Goal: Information Seeking & Learning: Find contact information

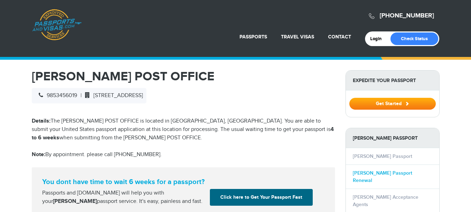
click at [394, 172] on link "Hammond Passport Renewal" at bounding box center [382, 176] width 59 height 13
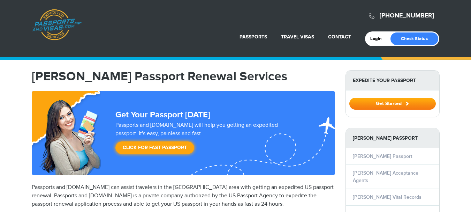
select select "**********"
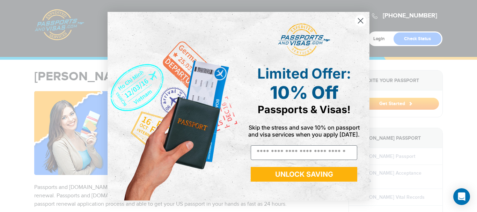
click at [394, 172] on div "Close dialog Limited Offer: 10% Off Passports & Visas! Skip the stress and save…" at bounding box center [238, 106] width 477 height 212
click at [359, 21] on circle "Close dialog" at bounding box center [361, 21] width 12 height 12
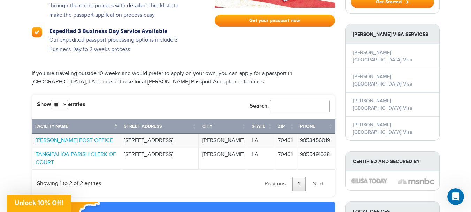
scroll to position [531, 0]
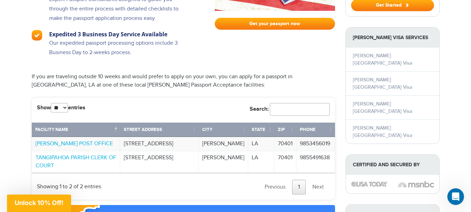
click at [314, 180] on link "Next" at bounding box center [318, 187] width 23 height 15
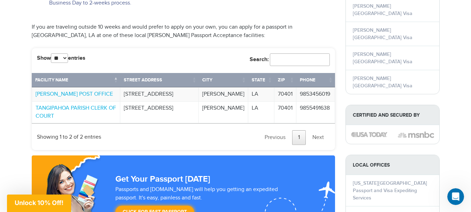
scroll to position [578, 0]
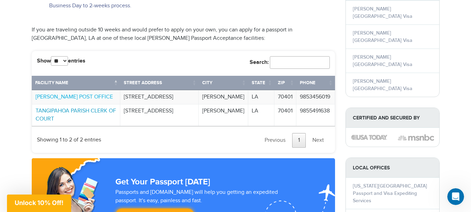
click at [86, 107] on link "TANGIPAHOA PARISH CLERK OF COURT" at bounding box center [76, 114] width 81 height 15
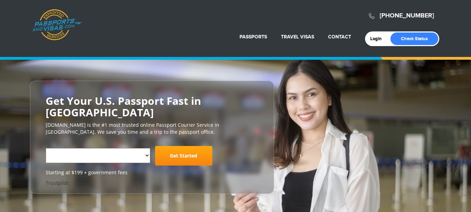
select select "**********"
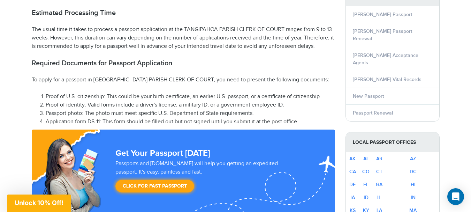
scroll to position [335, 0]
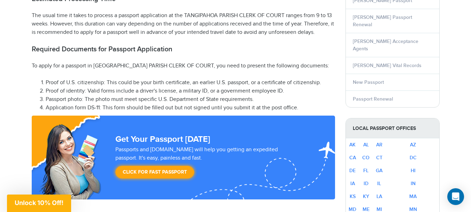
drag, startPoint x: 312, startPoint y: 88, endPoint x: 316, endPoint y: 36, distance: 52.8
click at [316, 45] on h2 "Required Documents for Passport Application" at bounding box center [184, 49] width 304 height 8
